Goal: Transaction & Acquisition: Purchase product/service

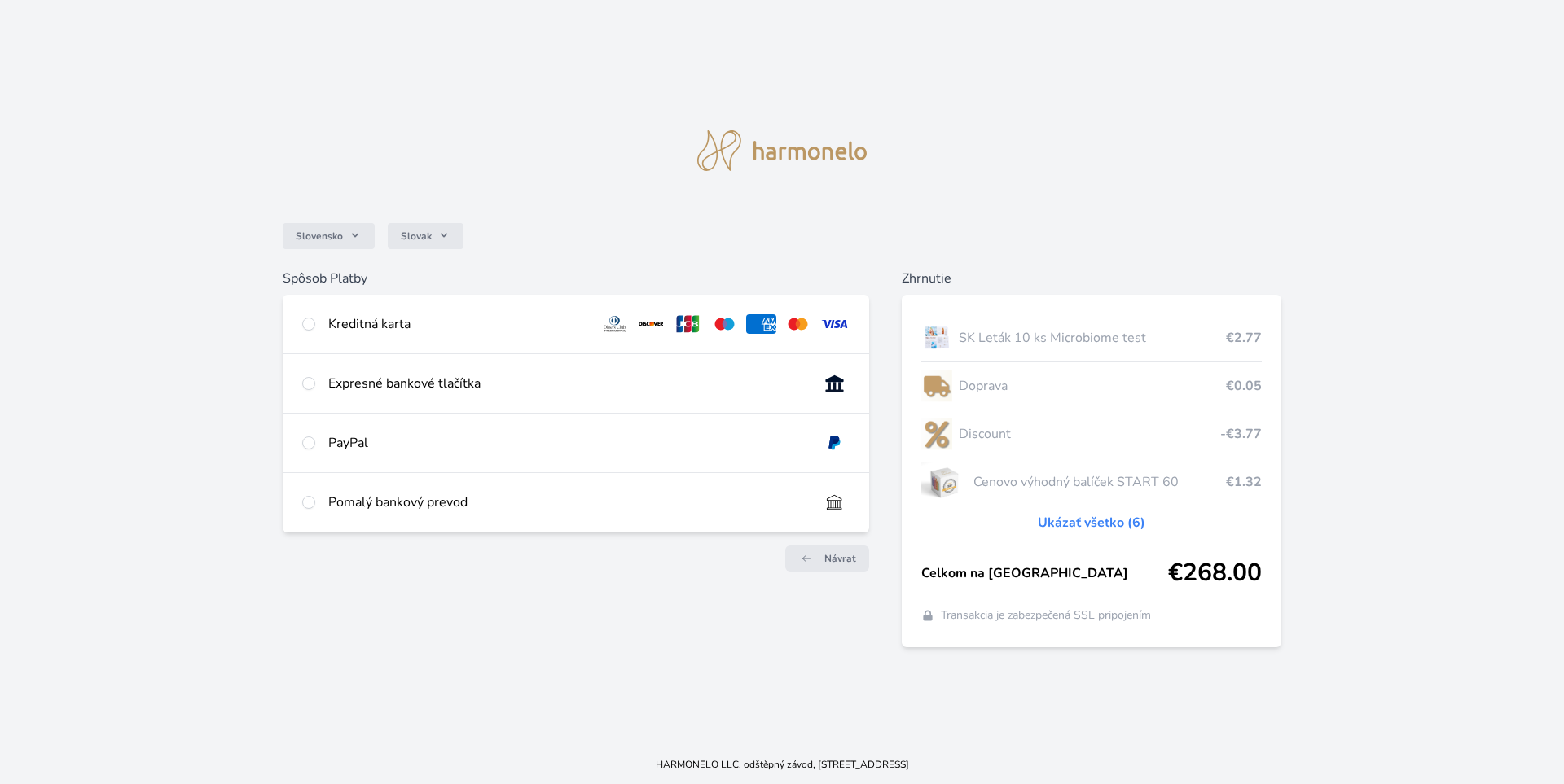
click at [343, 319] on div "Kreditná karta" at bounding box center [458, 324] width 259 height 20
radio input "true"
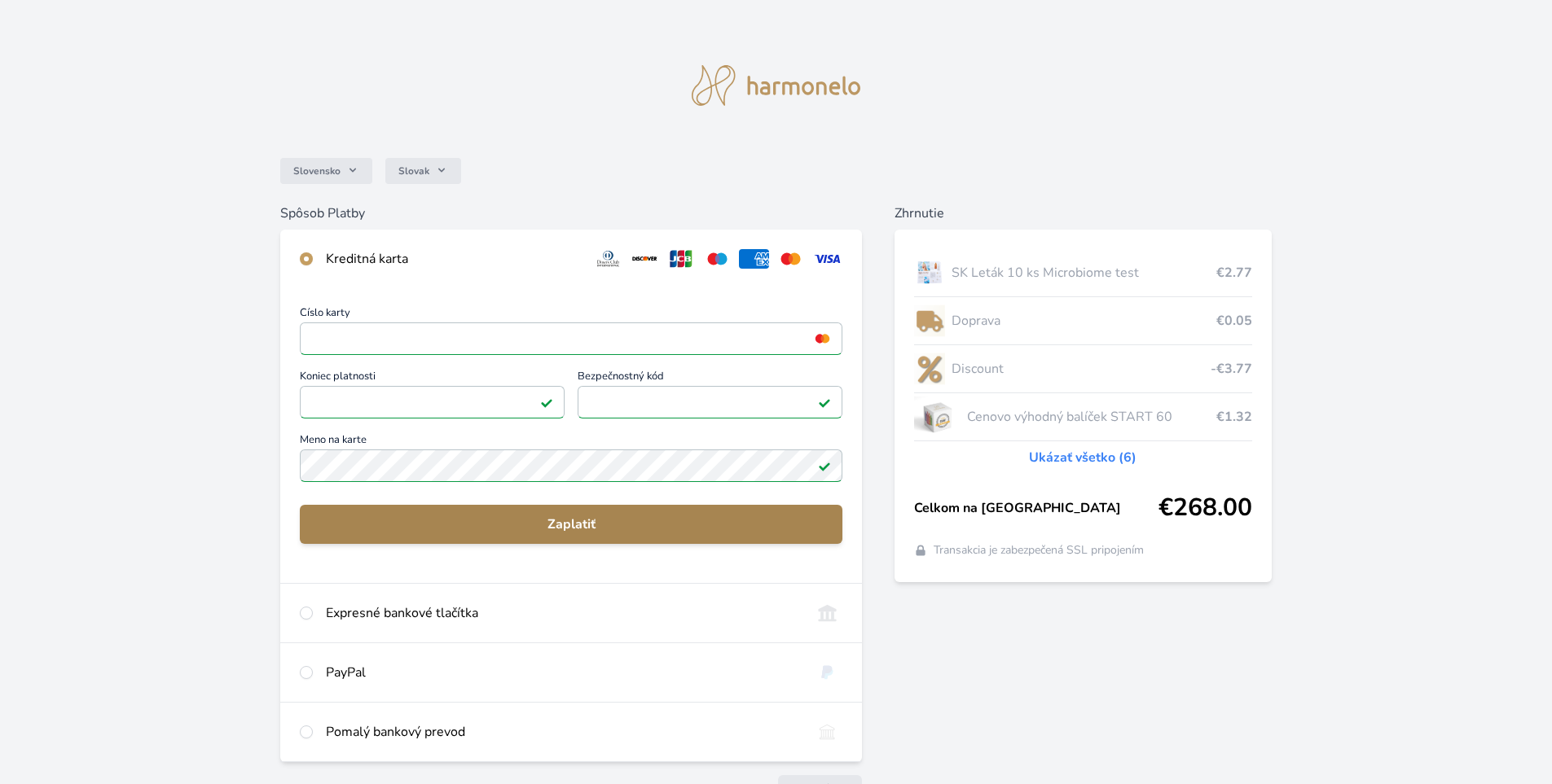
click at [544, 525] on span "Zaplatiť" at bounding box center [571, 525] width 517 height 20
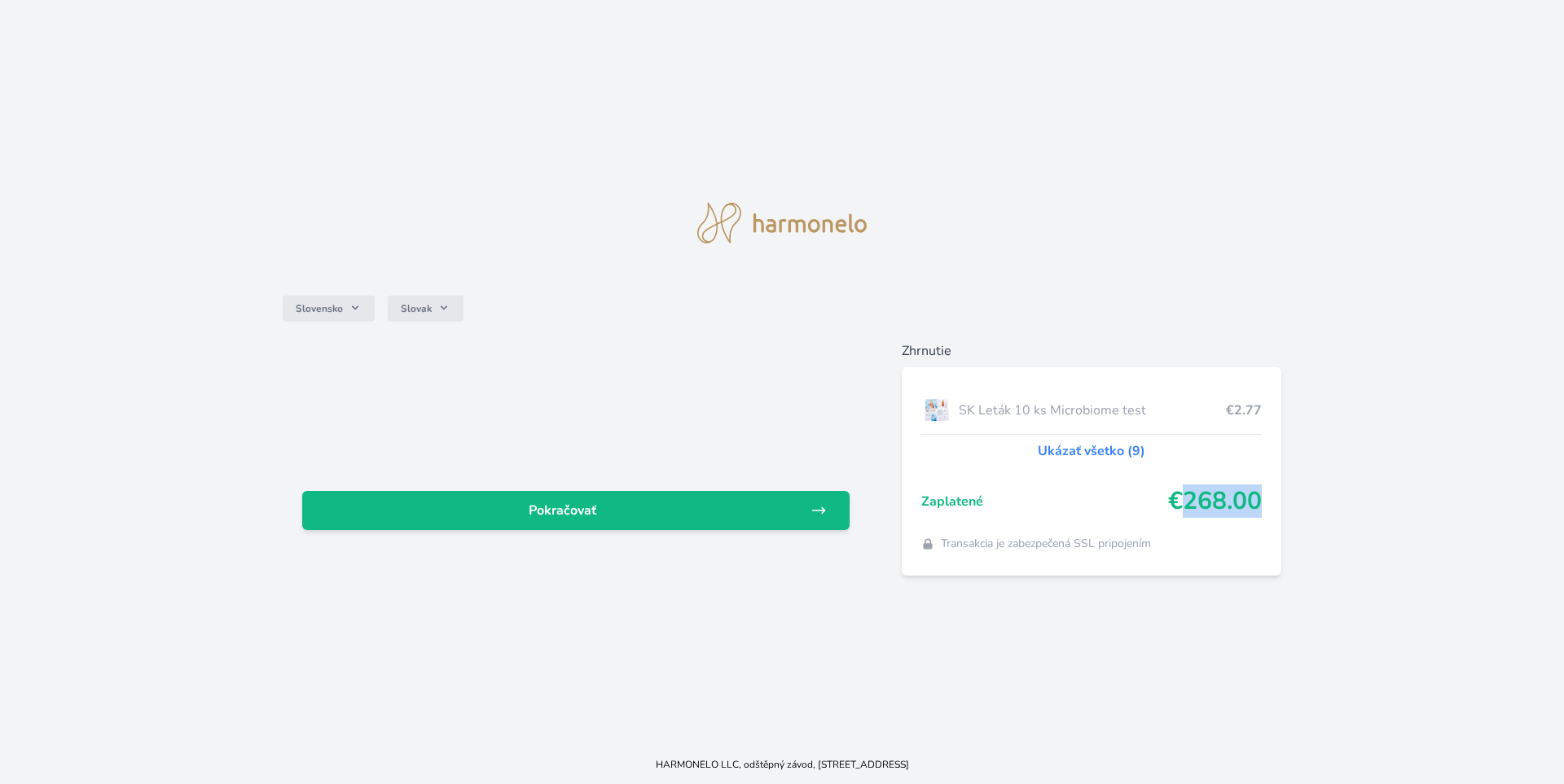
drag, startPoint x: 1185, startPoint y: 501, endPoint x: 1321, endPoint y: 473, distance: 138.9
click at [1265, 496] on div "SK Leták 10 ks Microbiome test €2.77 Ukázať všetko (9) Zaplatené €268.00 Transa…" at bounding box center [1091, 471] width 380 height 209
